Goal: Task Accomplishment & Management: Manage account settings

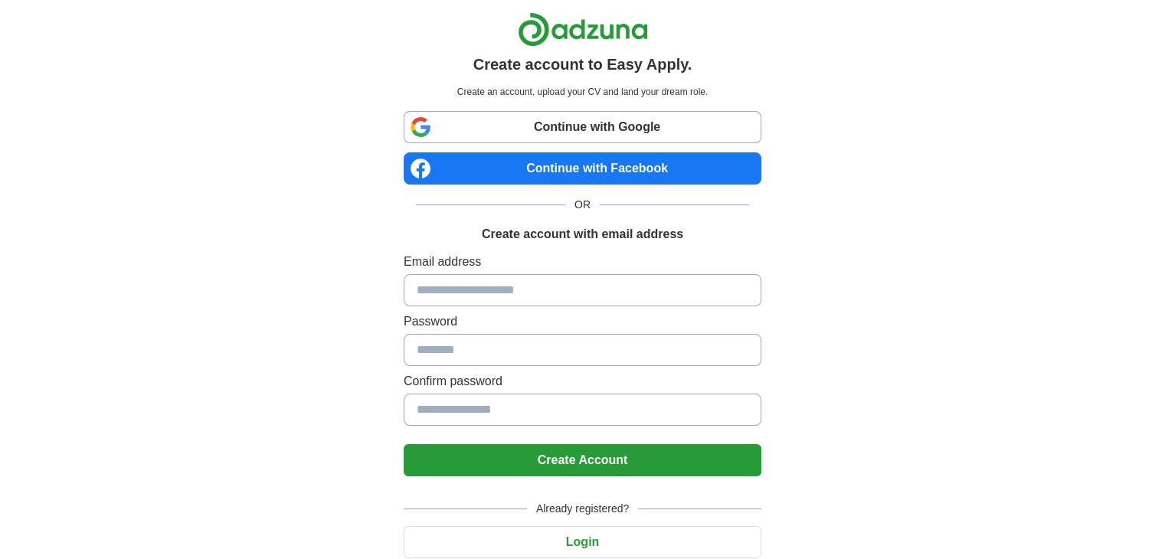
click at [454, 302] on input at bounding box center [583, 290] width 358 height 32
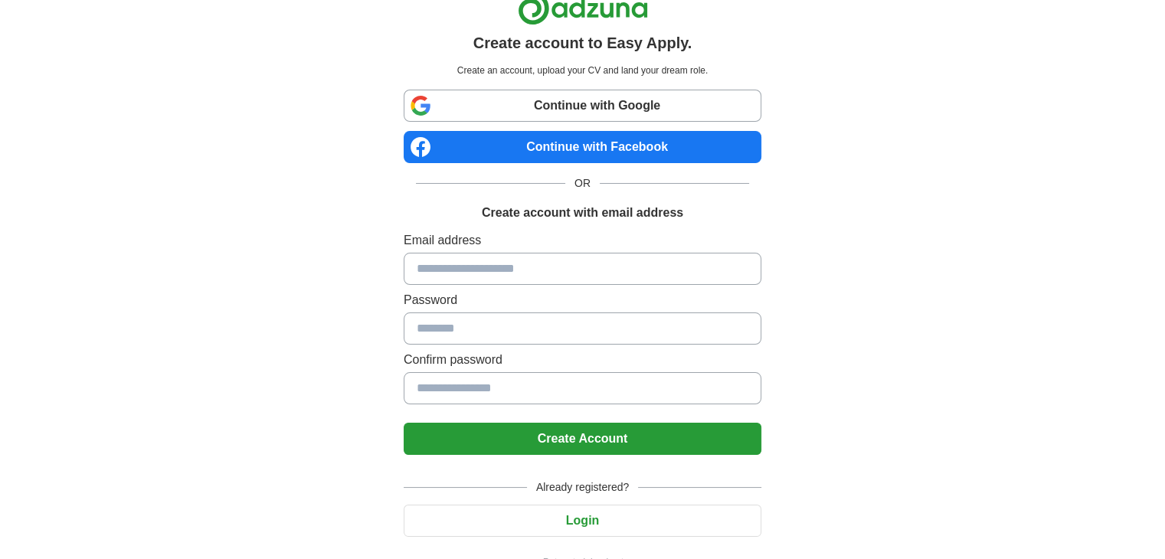
scroll to position [54, 0]
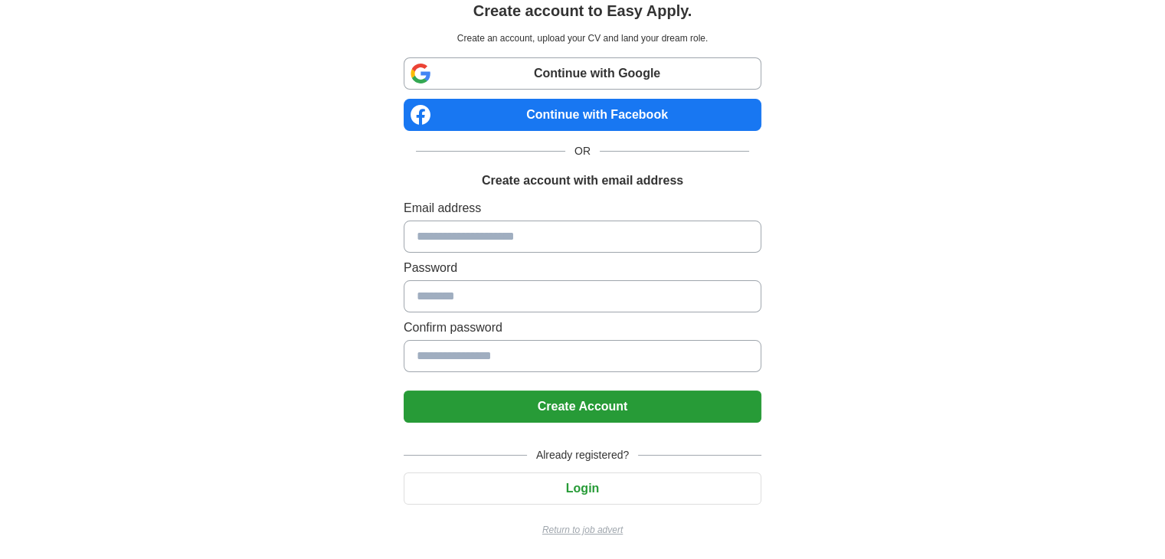
click at [608, 481] on button "Login" at bounding box center [583, 489] width 358 height 32
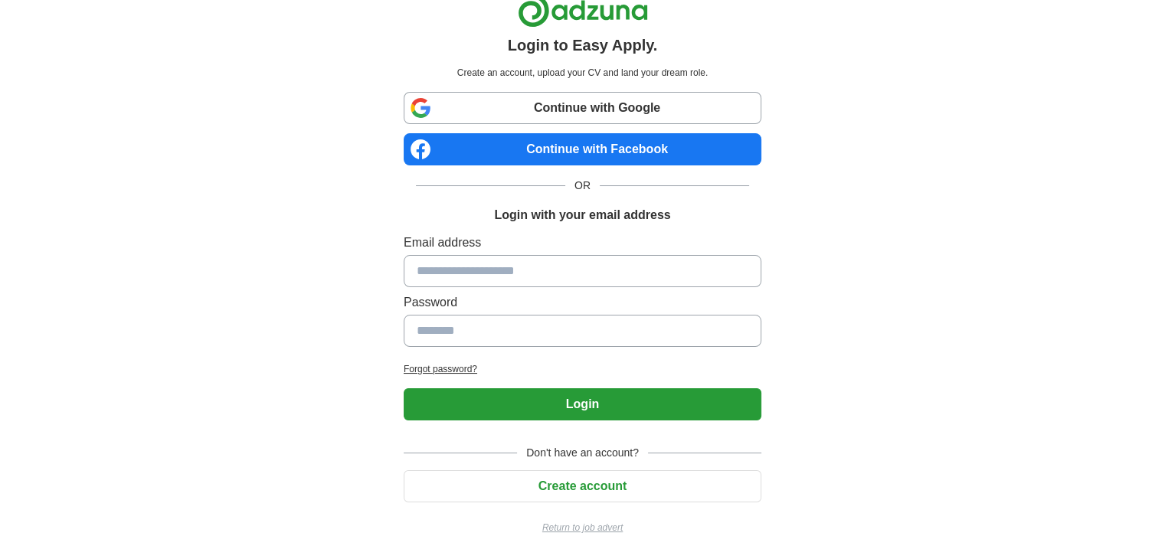
scroll to position [18, 0]
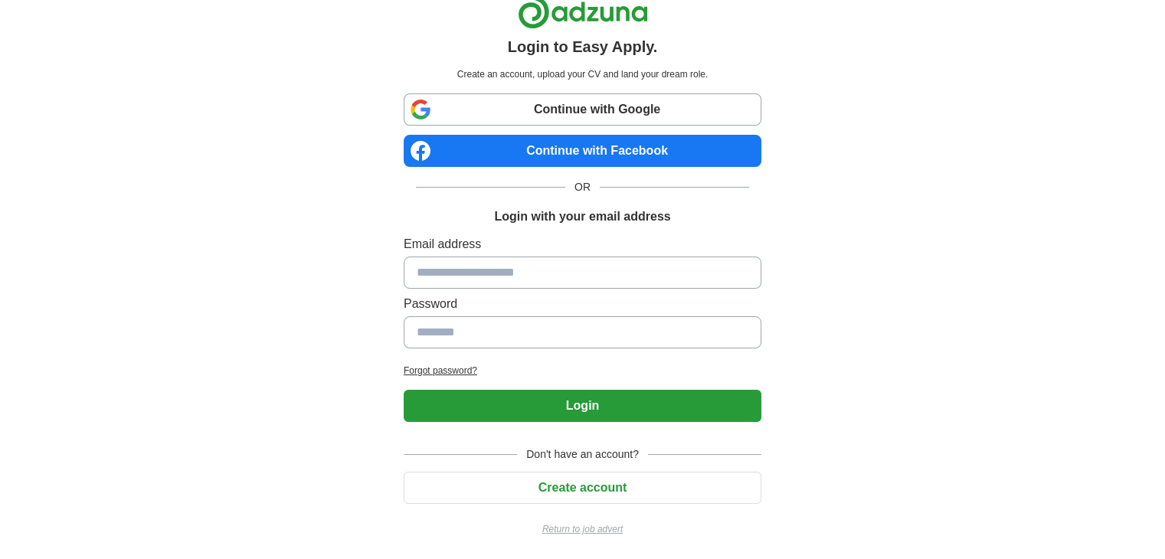
click at [542, 254] on div "Email address Password" at bounding box center [583, 295] width 358 height 120
click at [542, 264] on input at bounding box center [583, 273] width 358 height 32
type input "**********"
click at [404, 390] on button "Login" at bounding box center [583, 406] width 358 height 32
